Goal: Information Seeking & Learning: Find specific page/section

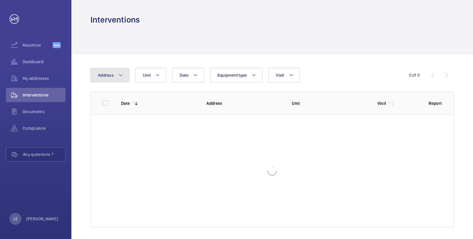
click at [119, 77] on mat-icon at bounding box center [120, 75] width 5 height 7
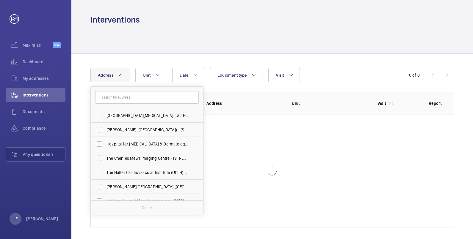
click at [135, 99] on input "text" at bounding box center [146, 97] width 103 height 12
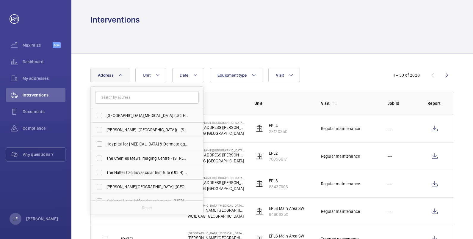
click at [251, 45] on div at bounding box center [271, 39] width 363 height 28
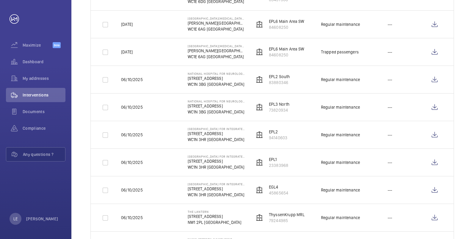
scroll to position [74, 0]
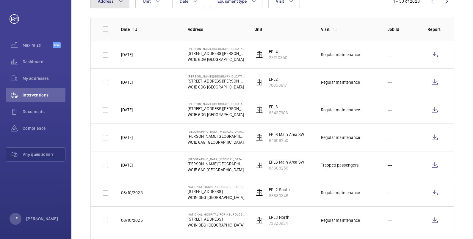
click at [120, 5] on button "Address" at bounding box center [109, 1] width 39 height 14
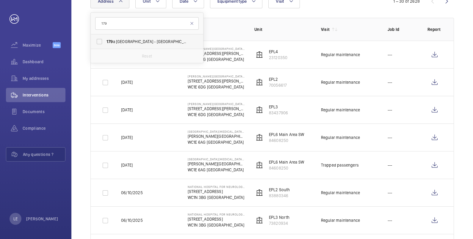
type input "179"
click at [120, 44] on label "[STREET_ADDRESS] (Fitzrovia) [STREET_ADDRESS]" at bounding box center [142, 41] width 103 height 14
click at [105, 44] on input "[STREET_ADDRESS] (Fitzrovia) [STREET_ADDRESS]" at bounding box center [99, 42] width 12 height 12
checkbox input "true"
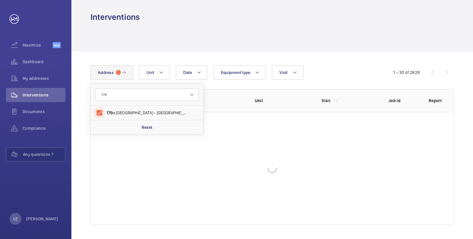
scroll to position [74, 0]
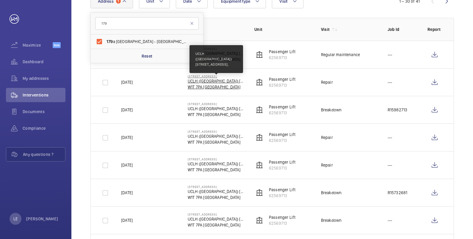
click at [238, 81] on p "UCLH ([GEOGRAPHIC_DATA]) [STREET_ADDRESS]," at bounding box center [216, 81] width 57 height 6
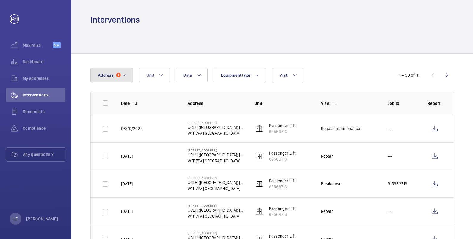
click at [126, 71] on button "Address 1" at bounding box center [111, 75] width 43 height 14
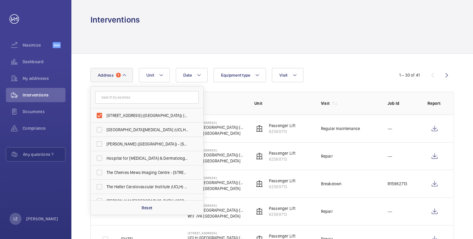
click at [253, 93] on th "Unit" at bounding box center [278, 103] width 67 height 23
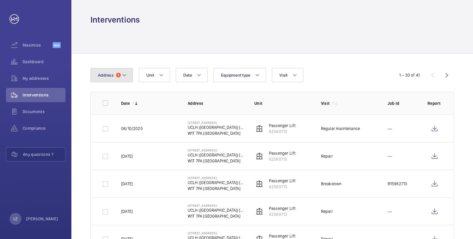
click at [110, 77] on span "Address" at bounding box center [106, 75] width 16 height 5
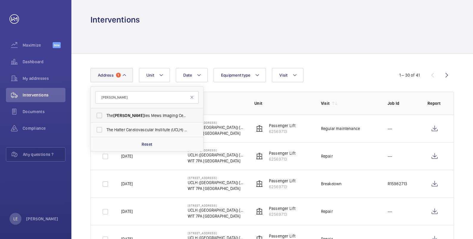
type input "[PERSON_NAME]"
click at [129, 116] on span "The Chen ies Mews Imaging Centre - [STREET_ADDRESS]" at bounding box center [147, 116] width 82 height 6
click at [105, 116] on input "The Chen ies Mews Imaging Centre - [STREET_ADDRESS]" at bounding box center [99, 116] width 12 height 12
checkbox input "true"
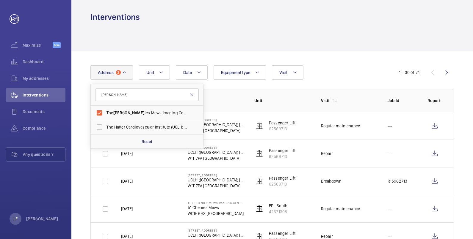
click at [285, 92] on th "Unit" at bounding box center [278, 100] width 67 height 23
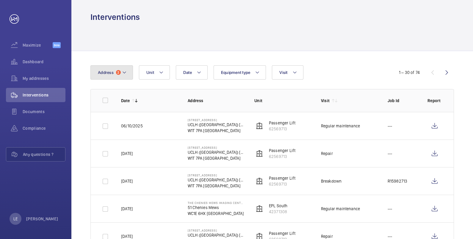
drag, startPoint x: 113, startPoint y: 72, endPoint x: 114, endPoint y: 76, distance: 4.7
click at [113, 72] on button "Address 2" at bounding box center [111, 72] width 43 height 14
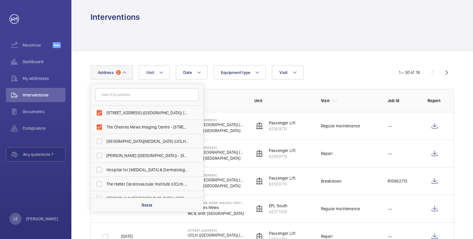
click at [270, 95] on th "Unit" at bounding box center [278, 100] width 67 height 23
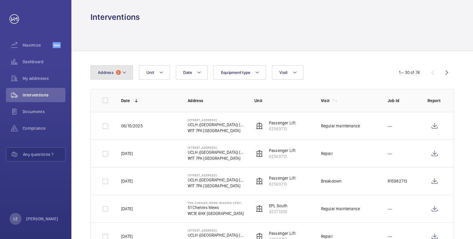
click at [117, 76] on button "Address 2" at bounding box center [111, 72] width 43 height 14
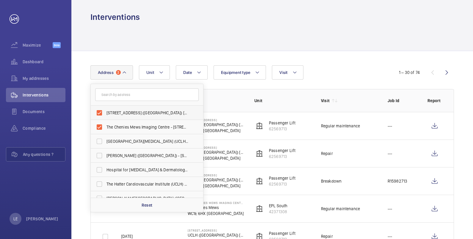
click at [113, 113] on span "[STREET_ADDRESS] ([GEOGRAPHIC_DATA]) [STREET_ADDRESS]" at bounding box center [147, 113] width 82 height 6
click at [105, 113] on input "[STREET_ADDRESS] ([GEOGRAPHIC_DATA]) [STREET_ADDRESS]" at bounding box center [99, 113] width 12 height 12
checkbox input "false"
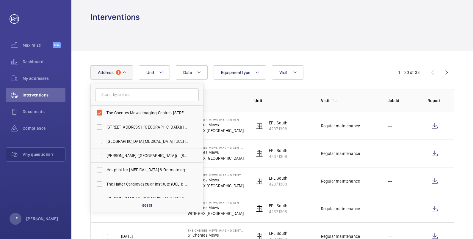
click at [253, 90] on th "Unit" at bounding box center [278, 100] width 67 height 23
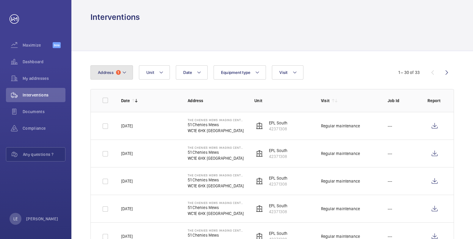
click at [113, 72] on button "Address 1" at bounding box center [111, 72] width 43 height 14
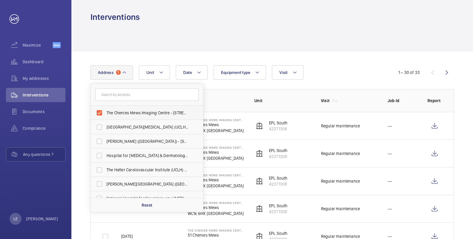
click at [117, 107] on label "The Chenies Mews Imaging Centre - [STREET_ADDRESS]" at bounding box center [142, 113] width 103 height 14
click at [105, 107] on input "The Chenies Mews Imaging Centre - [STREET_ADDRESS]" at bounding box center [99, 113] width 12 height 12
checkbox input "false"
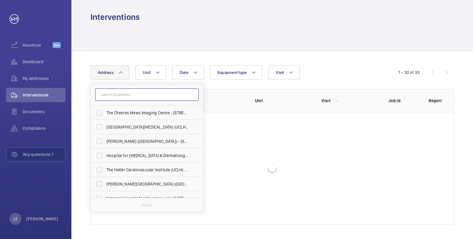
click at [116, 96] on input "text" at bounding box center [146, 95] width 103 height 12
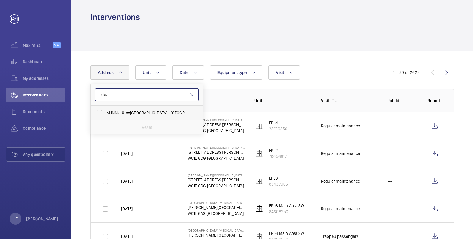
type input "clev"
click at [155, 114] on span "NHNN at [PERSON_NAME][GEOGRAPHIC_DATA] ([GEOGRAPHIC_DATA]), [STREET_ADDRESS][PE…" at bounding box center [147, 113] width 82 height 6
click at [105, 114] on input "NHNN at [PERSON_NAME][GEOGRAPHIC_DATA] ([GEOGRAPHIC_DATA]), [STREET_ADDRESS][PE…" at bounding box center [99, 113] width 12 height 12
checkbox input "true"
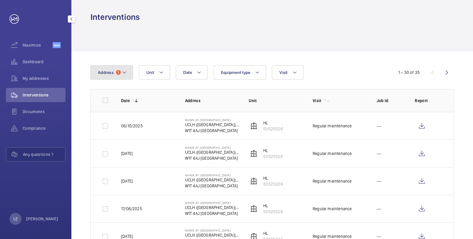
click at [119, 67] on button "Address 1" at bounding box center [111, 72] width 43 height 14
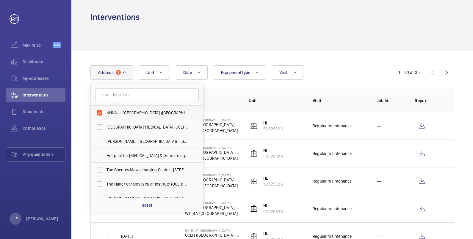
click at [120, 111] on span "NHNN at [GEOGRAPHIC_DATA] ([GEOGRAPHIC_DATA]), [STREET_ADDRESS]" at bounding box center [147, 113] width 82 height 6
click at [105, 111] on input "NHNN at [GEOGRAPHIC_DATA] ([GEOGRAPHIC_DATA]), [STREET_ADDRESS]" at bounding box center [99, 113] width 12 height 12
checkbox input "false"
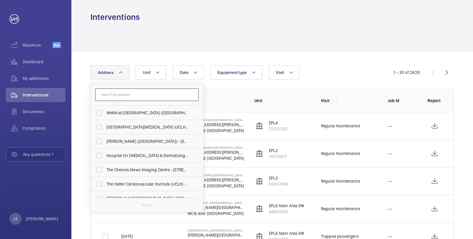
click at [114, 95] on input "text" at bounding box center [146, 95] width 103 height 12
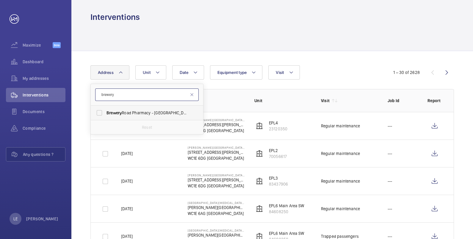
type input "brewery"
click at [115, 114] on span "Brewery" at bounding box center [113, 113] width 15 height 5
click at [105, 114] on input "Brewery Road Pharmacy - [GEOGRAPHIC_DATA] ([GEOGRAPHIC_DATA]), [STREET_ADDRESS]" at bounding box center [99, 113] width 12 height 12
checkbox input "true"
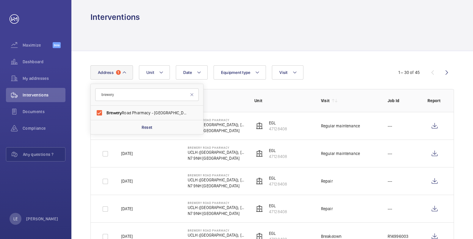
click at [352, 71] on div "Date Address [STREET_ADDRESS] ([GEOGRAPHIC_DATA]), [STREET_ADDRESS] Reset Unit …" at bounding box center [236, 72] width 292 height 14
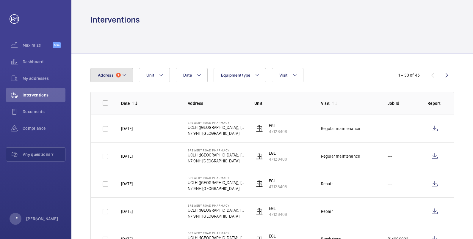
drag, startPoint x: 120, startPoint y: 73, endPoint x: 121, endPoint y: 77, distance: 3.6
click at [120, 73] on button "Address 1" at bounding box center [111, 75] width 43 height 14
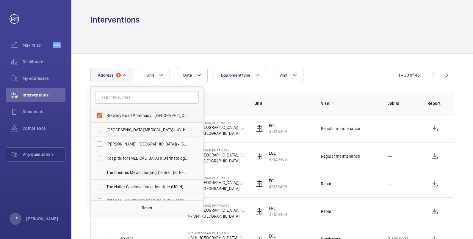
click at [123, 113] on span "Brewery Road Pharmacy - [GEOGRAPHIC_DATA] ([GEOGRAPHIC_DATA]), [STREET_ADDRESS]" at bounding box center [147, 116] width 82 height 6
click at [105, 112] on input "Brewery Road Pharmacy - [GEOGRAPHIC_DATA] ([GEOGRAPHIC_DATA]), [STREET_ADDRESS]" at bounding box center [99, 116] width 12 height 12
checkbox input "false"
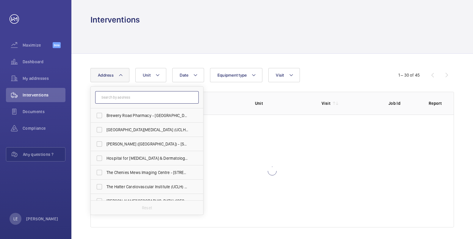
click at [118, 96] on input "text" at bounding box center [146, 97] width 103 height 12
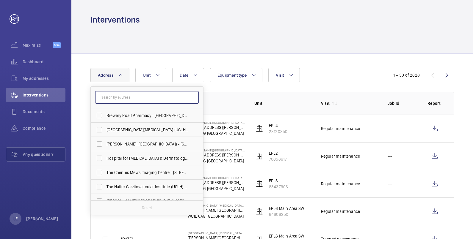
click at [125, 98] on input "text" at bounding box center [146, 97] width 103 height 12
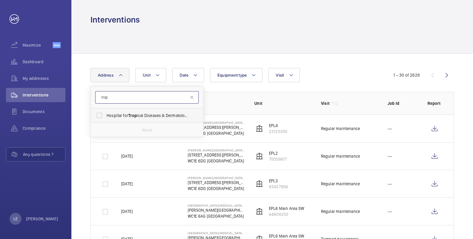
type input "trop"
click at [153, 114] on span "Hospital for Trop ical Diseases & Dermatology (UCLH) - [GEOGRAPHIC_DATA], [GEOG…" at bounding box center [147, 116] width 82 height 6
click at [105, 114] on input "Hospital for Trop ical Diseases & Dermatology (UCLH) - [GEOGRAPHIC_DATA], [GEOG…" at bounding box center [99, 116] width 12 height 12
checkbox input "true"
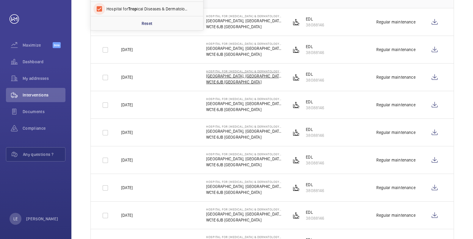
scroll to position [74, 0]
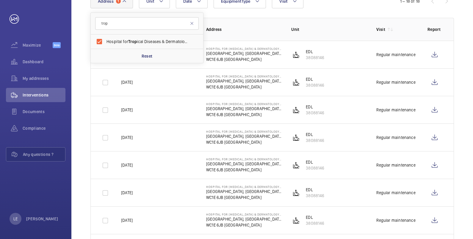
click at [268, 27] on p "Address" at bounding box center [244, 29] width 76 height 6
